Goal: Information Seeking & Learning: Learn about a topic

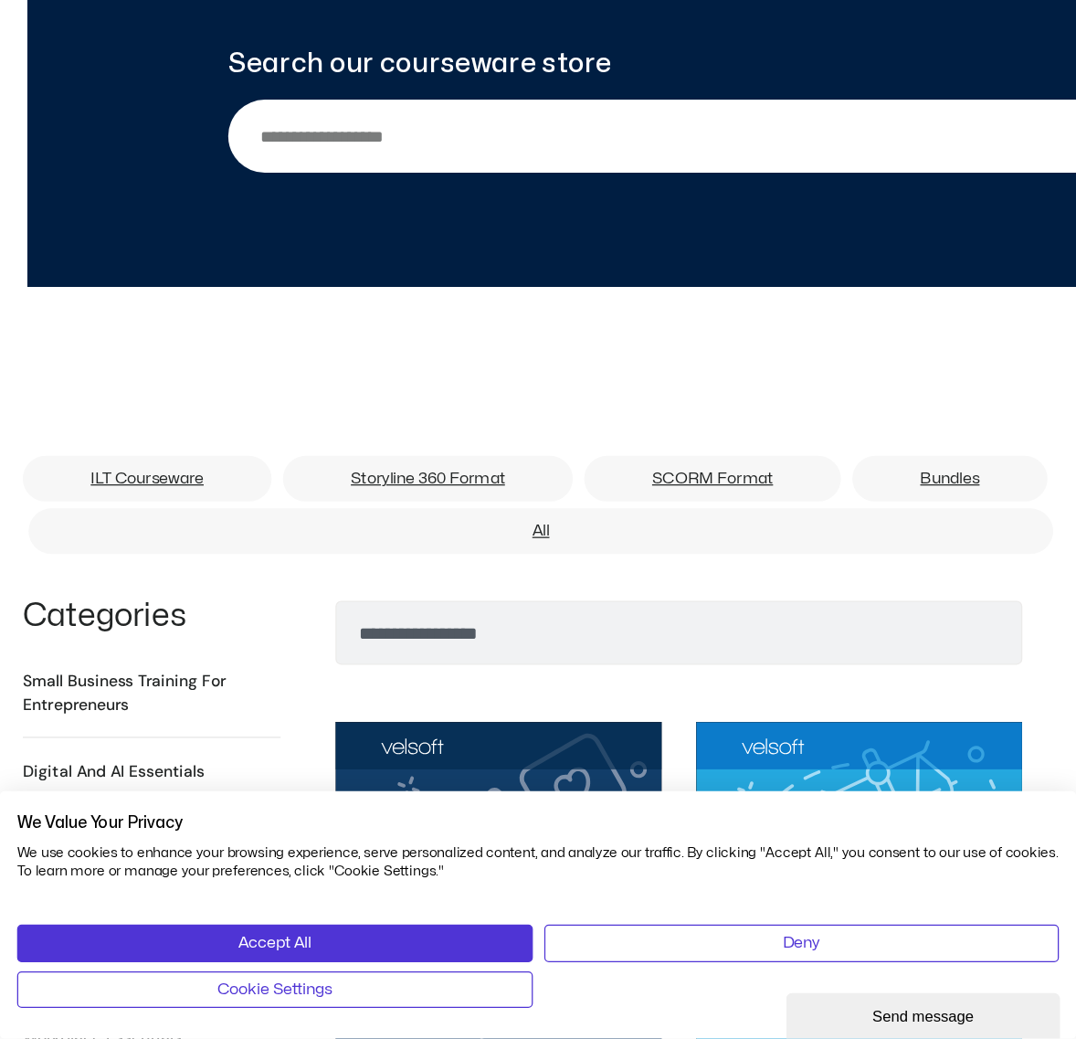
scroll to position [914, 0]
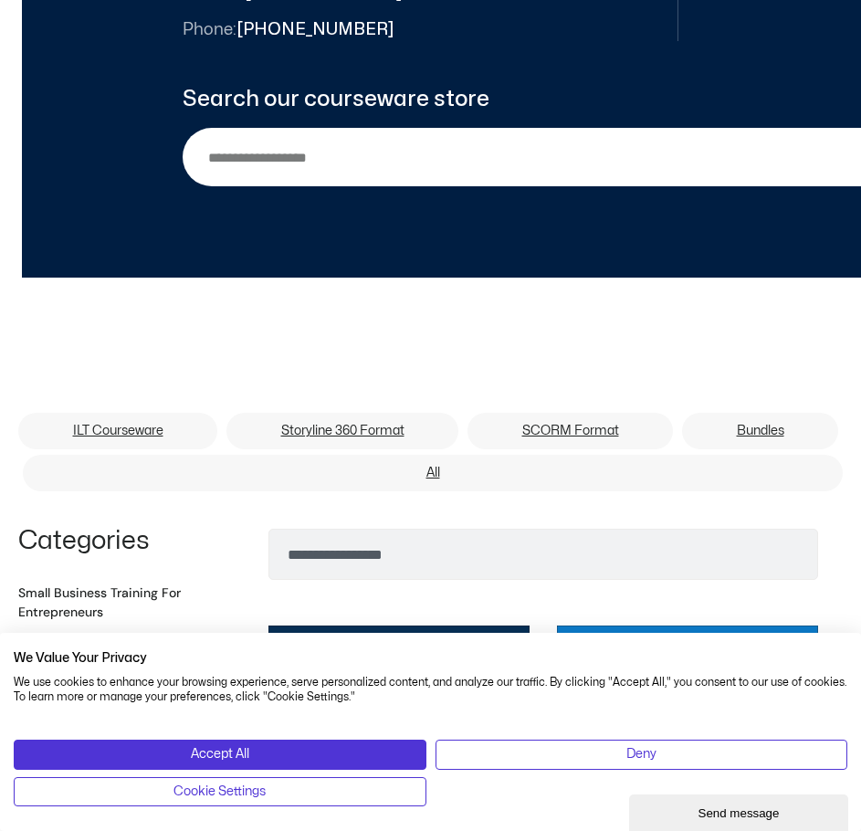
click at [476, 328] on div "ILT Courseware Storyline 360 Format SCORM Format Bundles All ILT Courseware Sto…" at bounding box center [430, 403] width 861 height 251
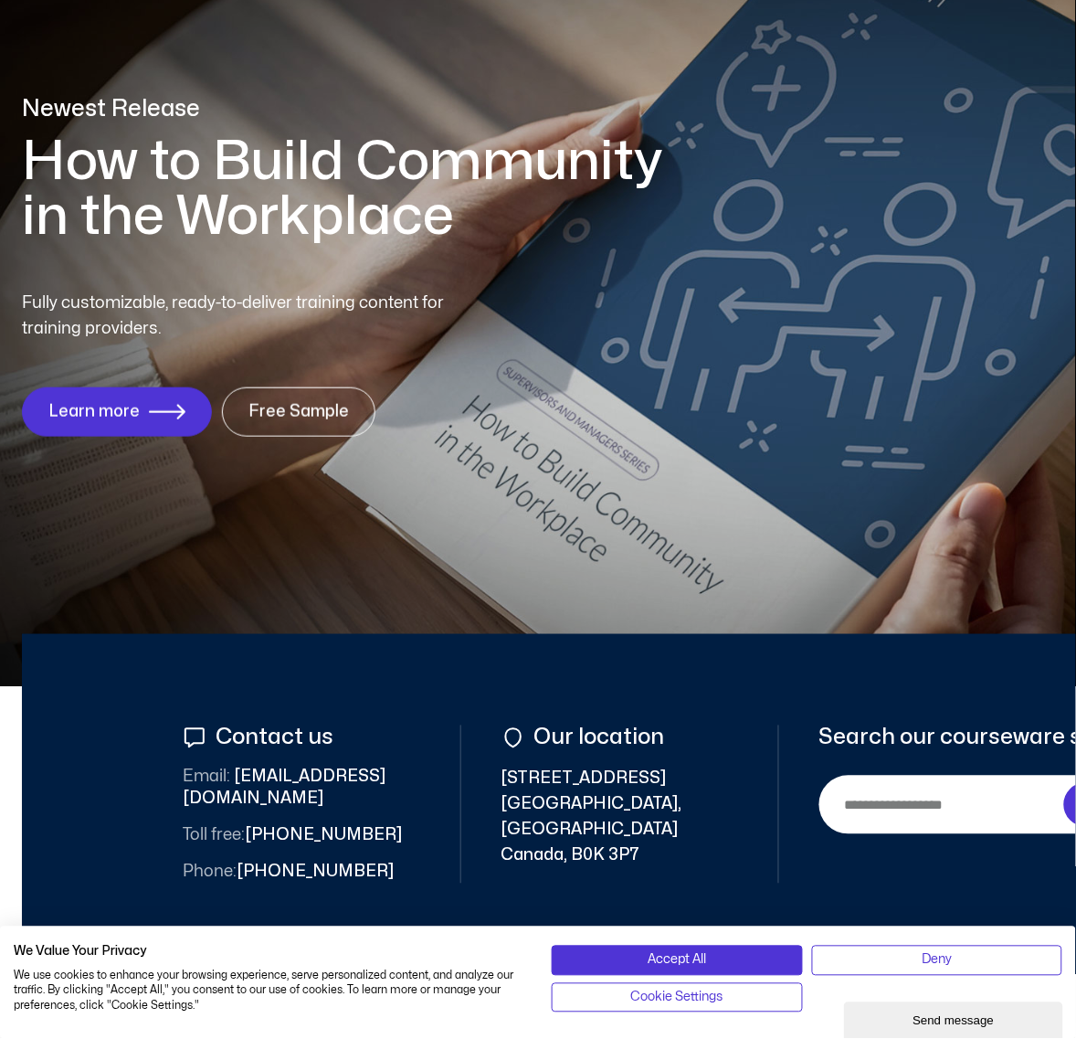
scroll to position [0, 0]
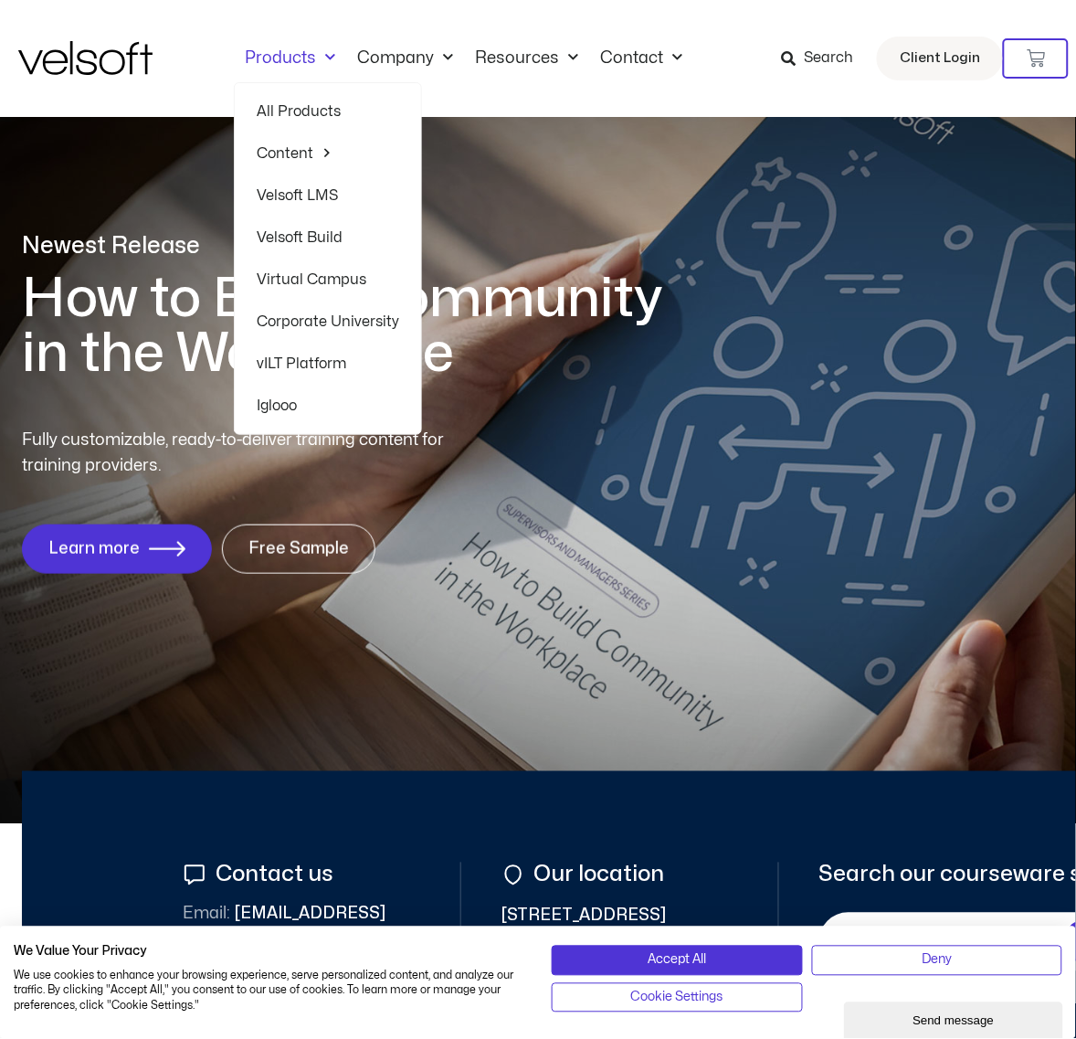
click at [281, 50] on link "Products" at bounding box center [290, 58] width 112 height 20
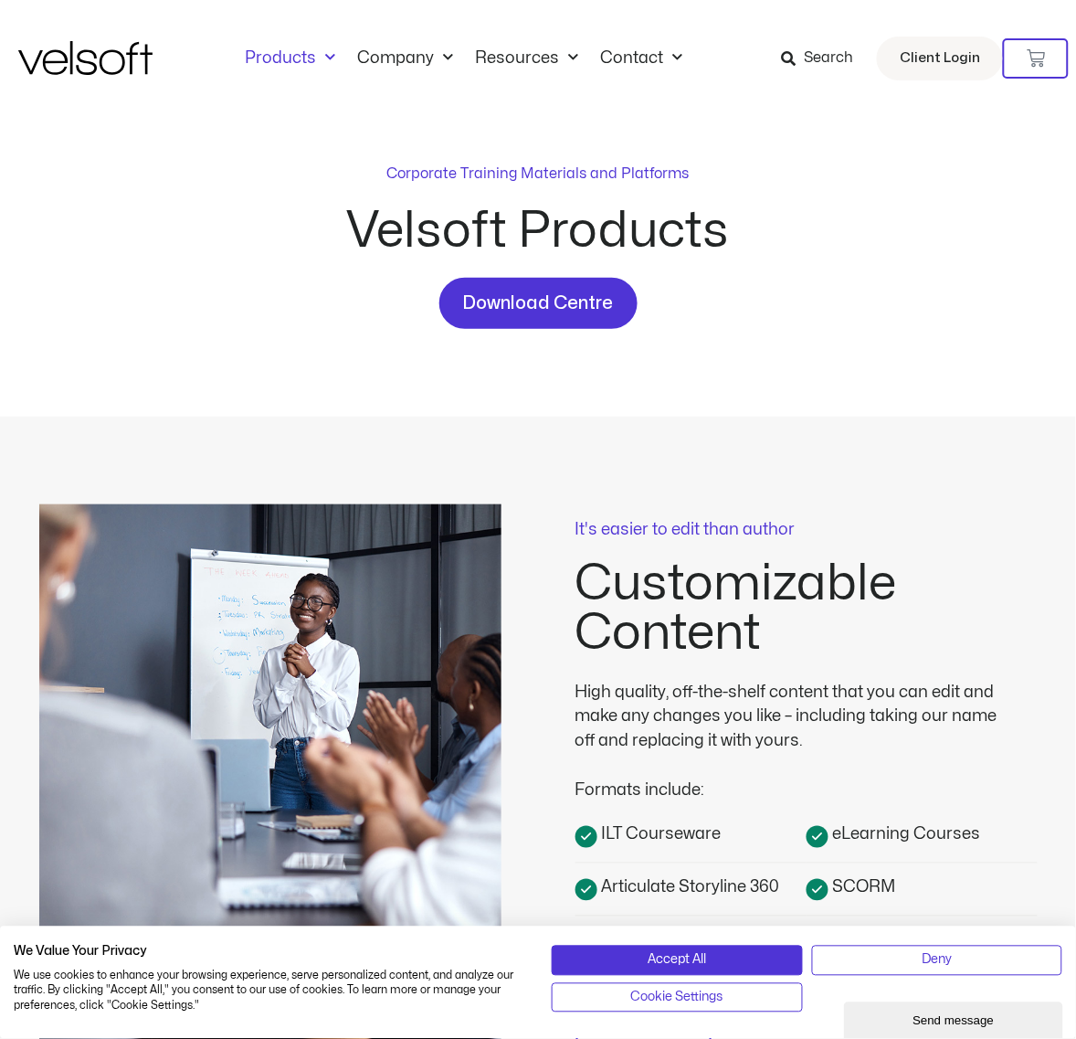
click at [859, 334] on div "Corporate Training Materials and Platforms Velsoft Products Download Centre" at bounding box center [538, 267] width 1040 height 300
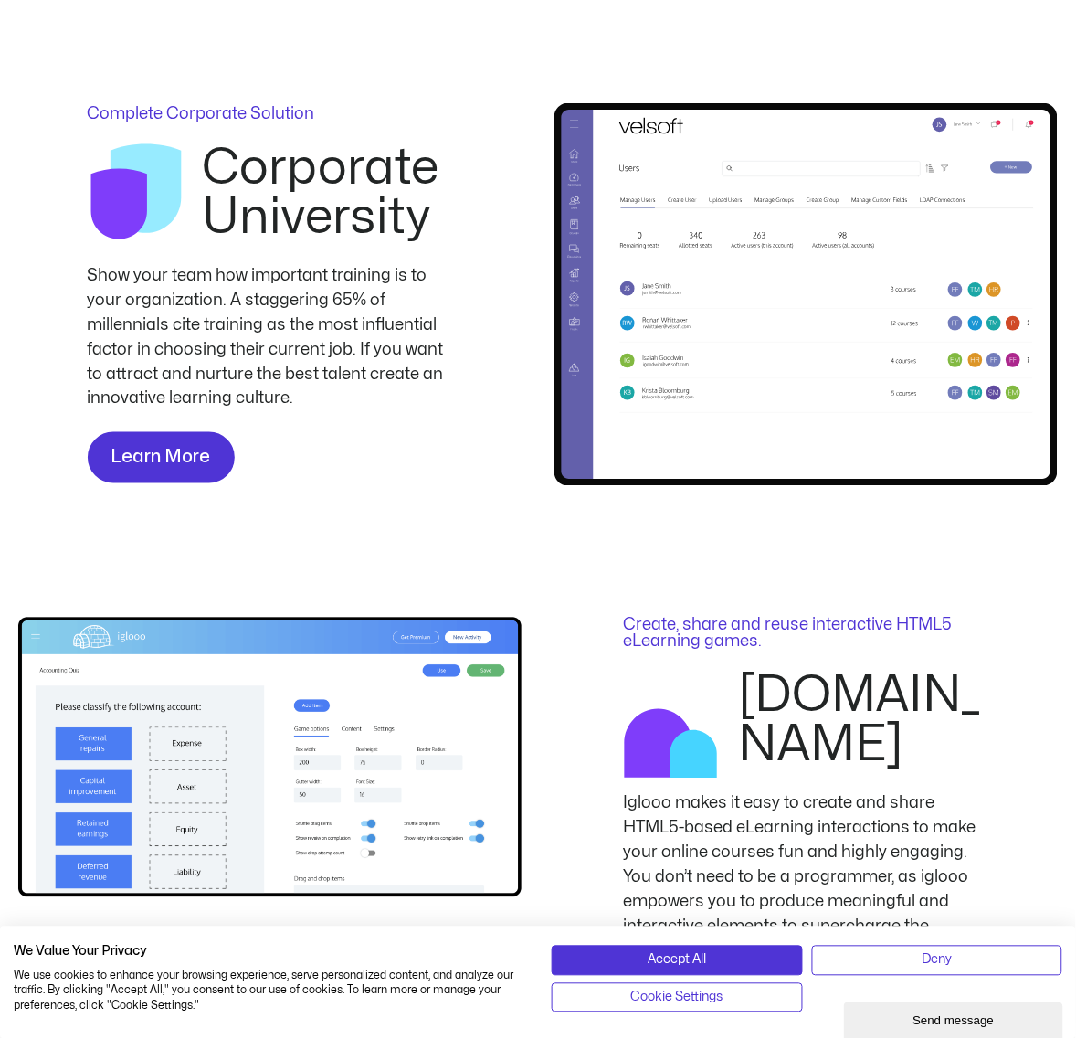
scroll to position [3312, 0]
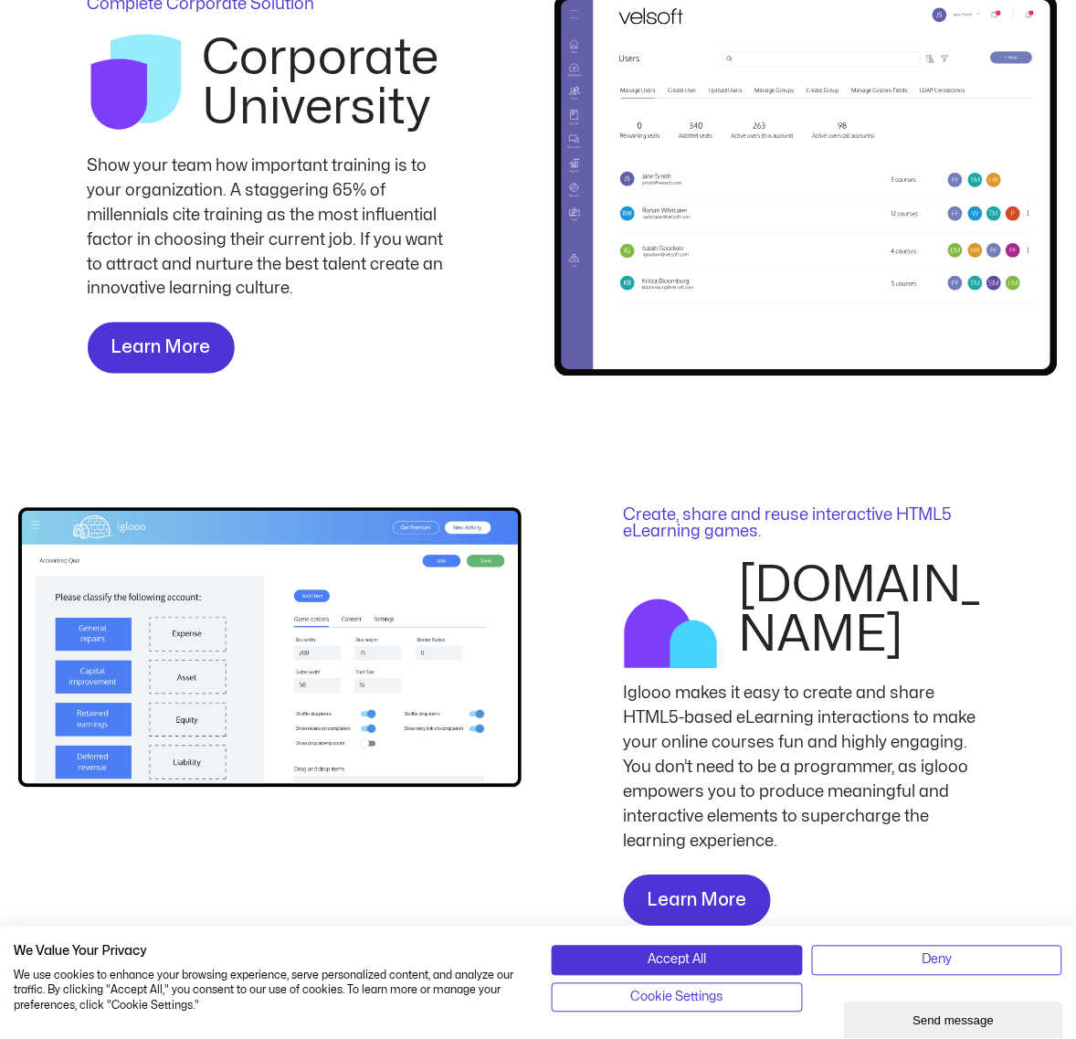
click at [893, 463] on div "Create, share and reuse interactive HTML5 eLearning games. [DOMAIN_NAME] Iglooo…" at bounding box center [538, 695] width 1040 height 550
